Goal: Find specific page/section: Find specific page/section

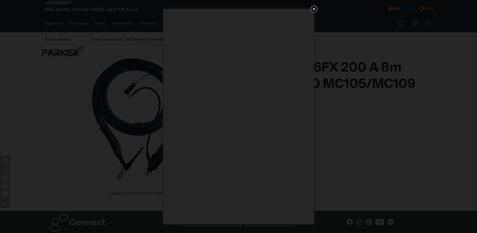
click at [313, 8] on icon "Get 5 WIA Welding Guides Free!" at bounding box center [314, 9] width 3 height 3
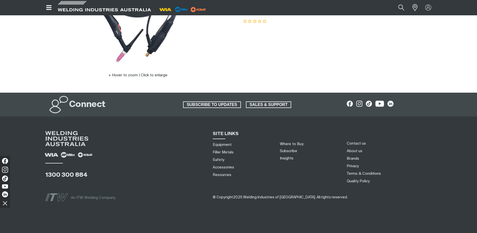
scroll to position [126, 0]
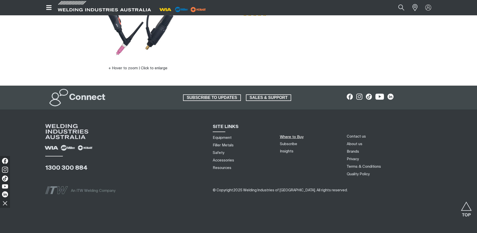
click at [296, 137] on link "Where to Buy" at bounding box center [292, 137] width 24 height 4
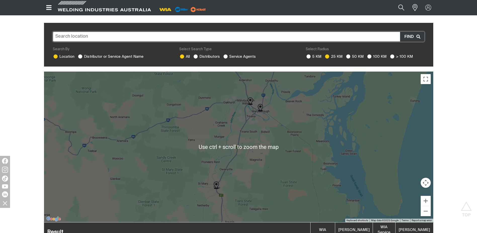
scroll to position [101, 0]
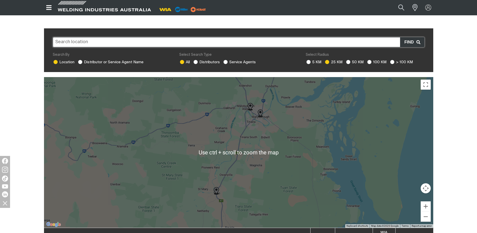
drag, startPoint x: 393, startPoint y: 56, endPoint x: 397, endPoint y: 123, distance: 67.8
click at [393, 60] on ins at bounding box center [392, 62] width 5 height 5
click at [393, 60] on input "> 100 KM" at bounding box center [391, 61] width 3 height 3
radio input "true"
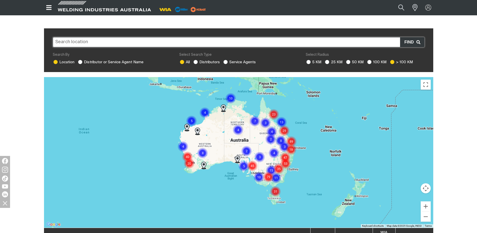
click at [189, 157] on img "Cluster of 40 markers" at bounding box center [187, 156] width 11 height 11
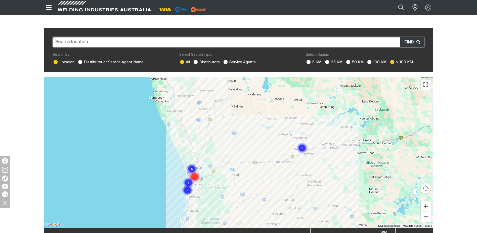
click at [195, 171] on img "Cluster of 14 markers" at bounding box center [194, 176] width 11 height 11
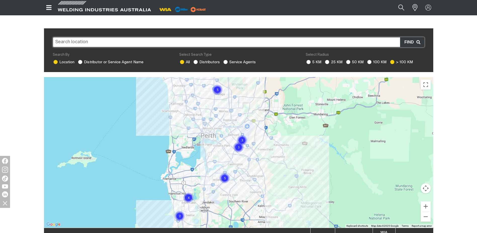
click at [180, 211] on img "Cluster of 2 markers" at bounding box center [179, 216] width 11 height 11
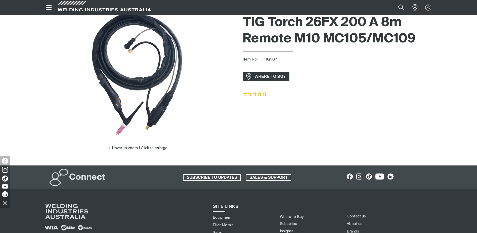
scroll to position [75, 0]
